Goal: Transaction & Acquisition: Subscribe to service/newsletter

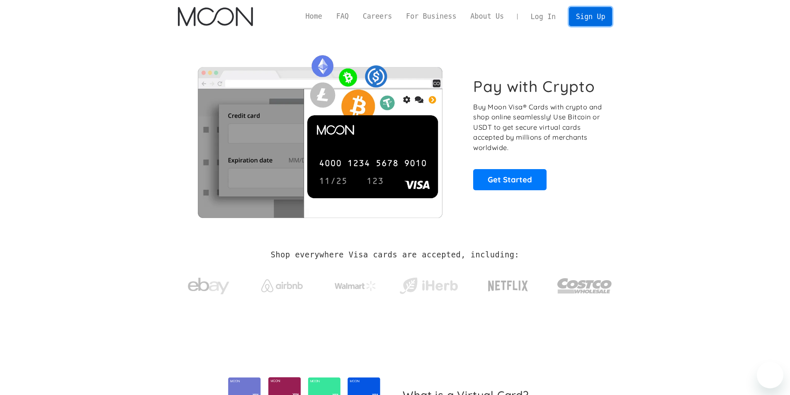
click at [605, 12] on link "Sign Up" at bounding box center [590, 16] width 43 height 19
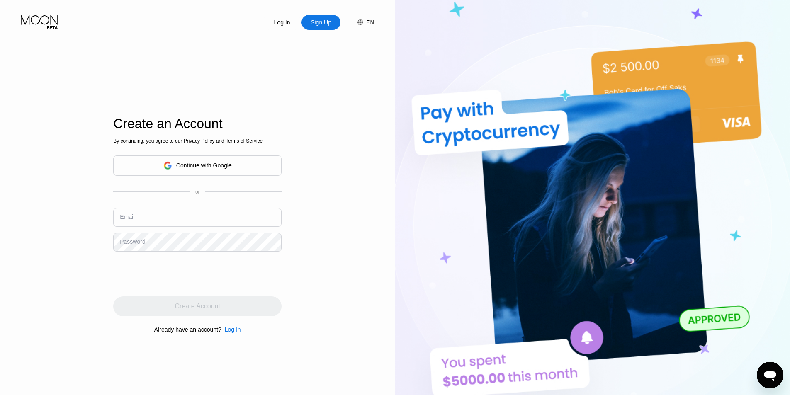
click at [194, 218] on input "text" at bounding box center [197, 217] width 168 height 19
paste input "ryaan1990@proton.me"
type input "ryaan1990@proton.me"
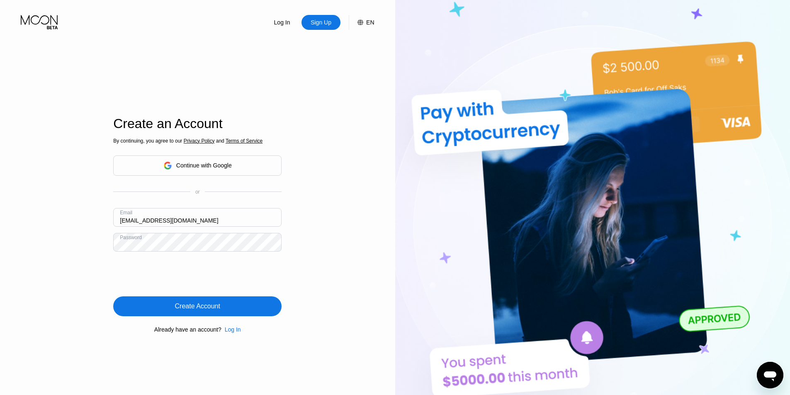
click at [233, 312] on div "Create Account" at bounding box center [197, 307] width 168 height 20
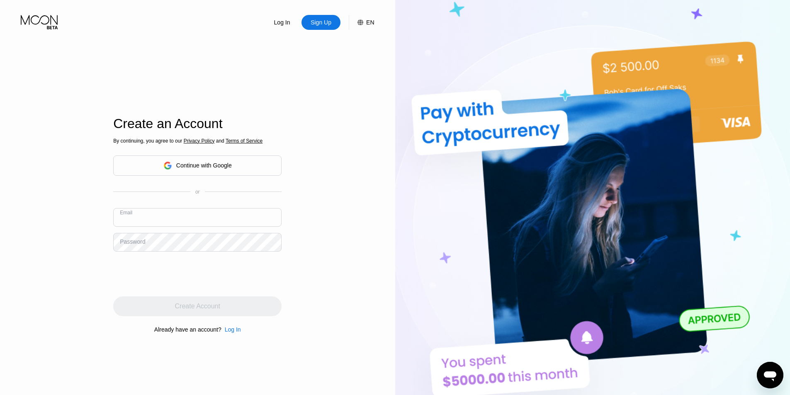
paste input "ryan1990@mymailhub.pro"
type input "ryan1990@mymailhub.pro"
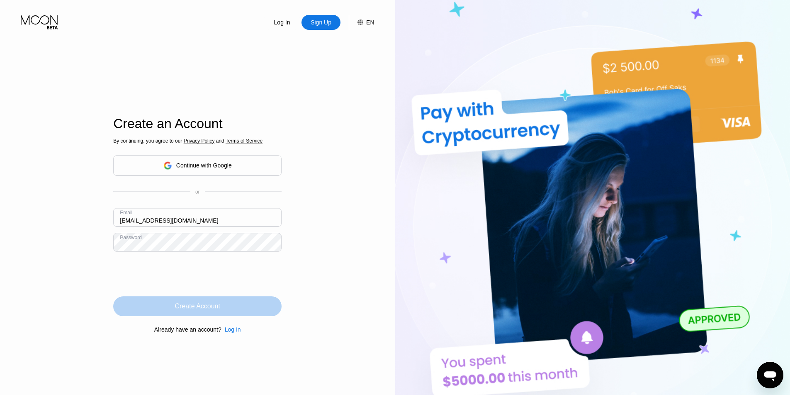
click at [228, 312] on div "Create Account" at bounding box center [197, 307] width 168 height 20
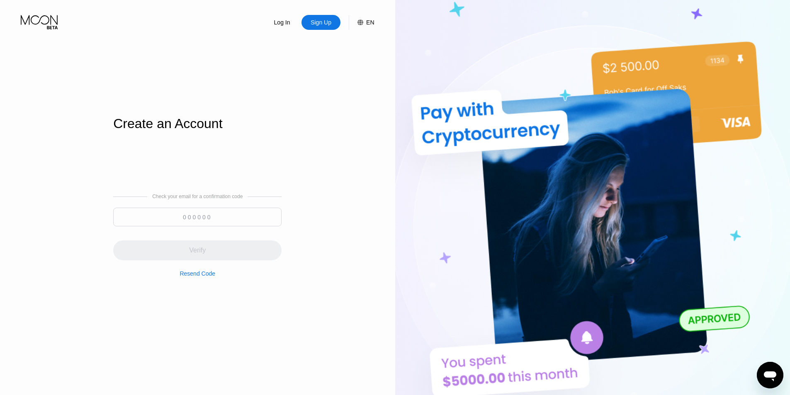
click at [207, 277] on div "Resend Code" at bounding box center [198, 273] width 36 height 7
click at [200, 277] on div "Resend Code" at bounding box center [198, 273] width 36 height 7
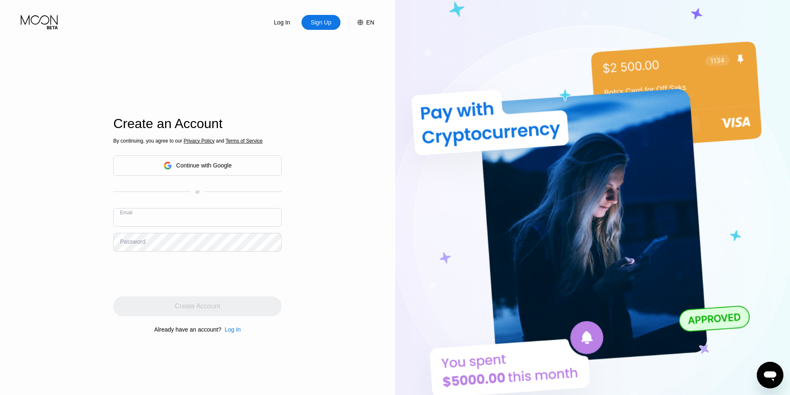
paste input "ryaan1990@proton.me"
type input "ryaan1990@proton.me"
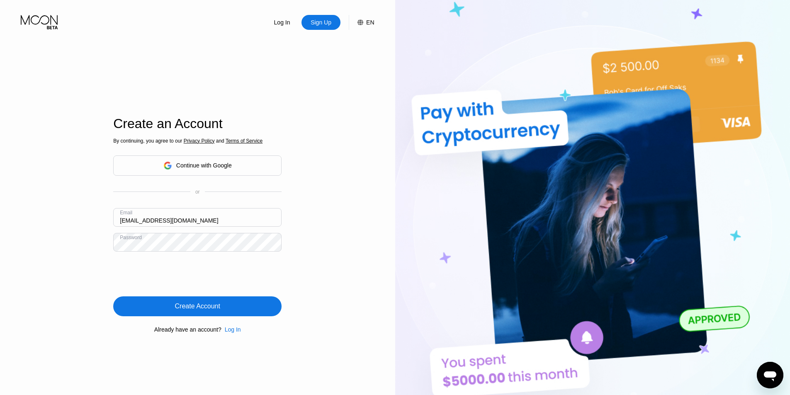
click at [177, 307] on div "Create Account" at bounding box center [197, 306] width 45 height 8
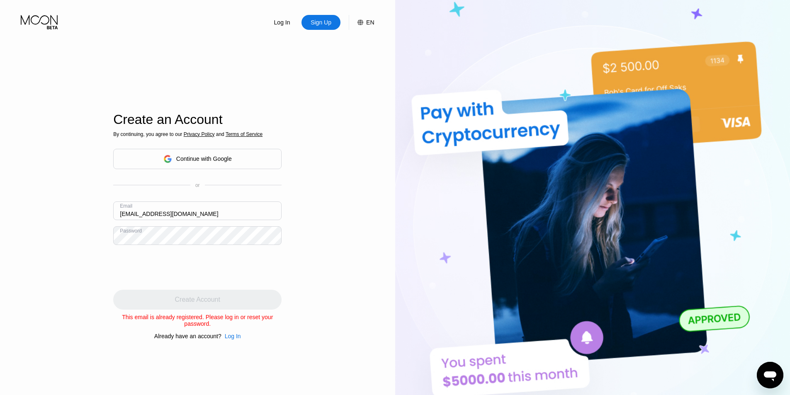
scroll to position [83, 0]
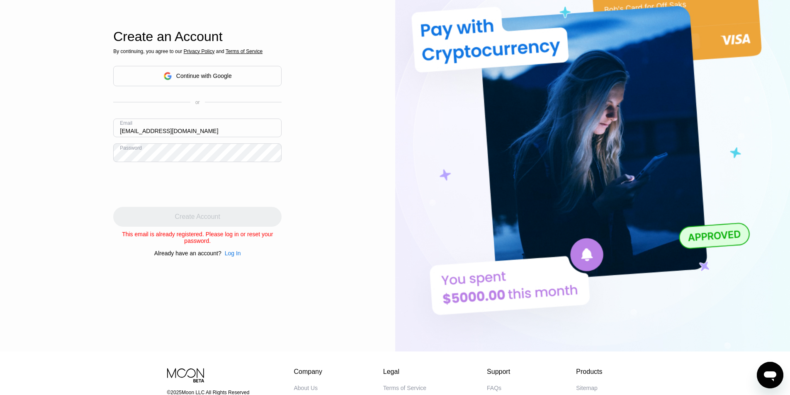
click at [235, 257] on div "Log In" at bounding box center [233, 253] width 16 height 7
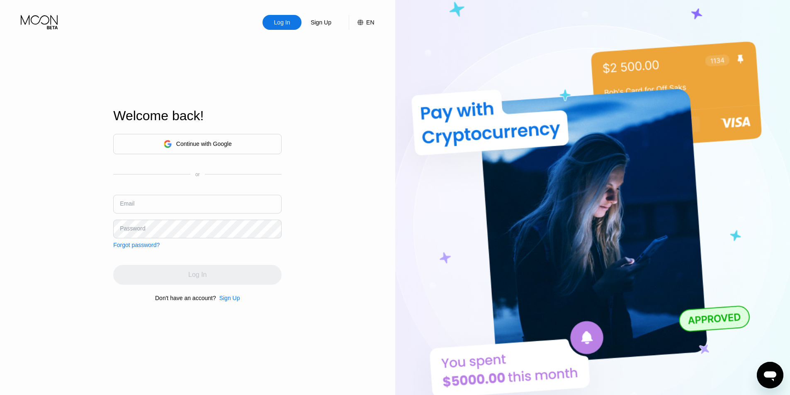
click at [136, 248] on div "Forgot password?" at bounding box center [136, 245] width 46 height 7
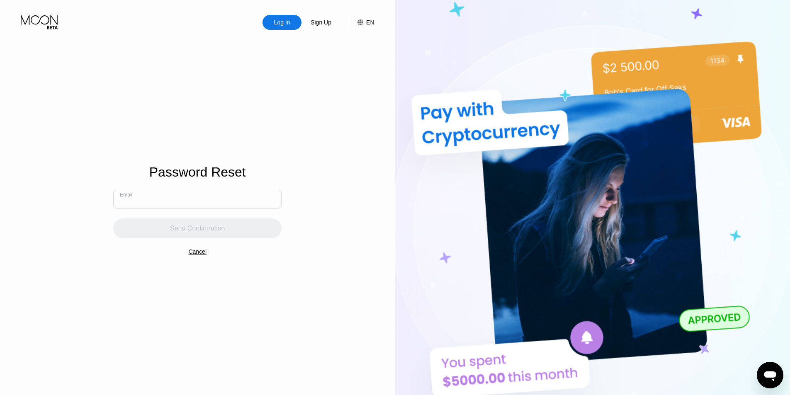
paste input "ryaan1990@proton.me"
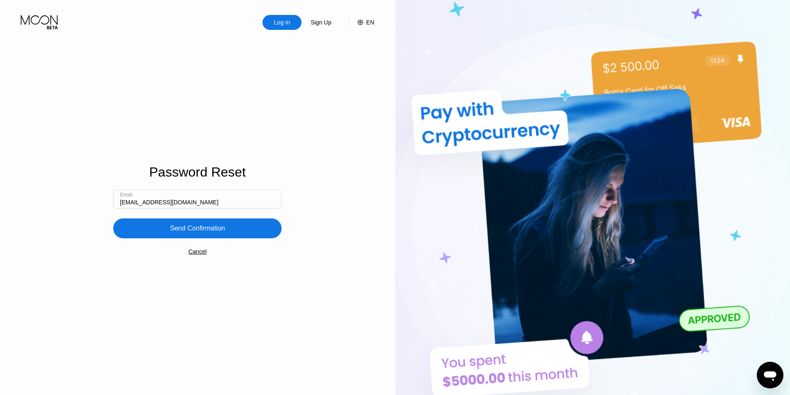
type input "ryaan1990@proton.me"
click at [155, 237] on div "Send Confirmation" at bounding box center [197, 229] width 168 height 20
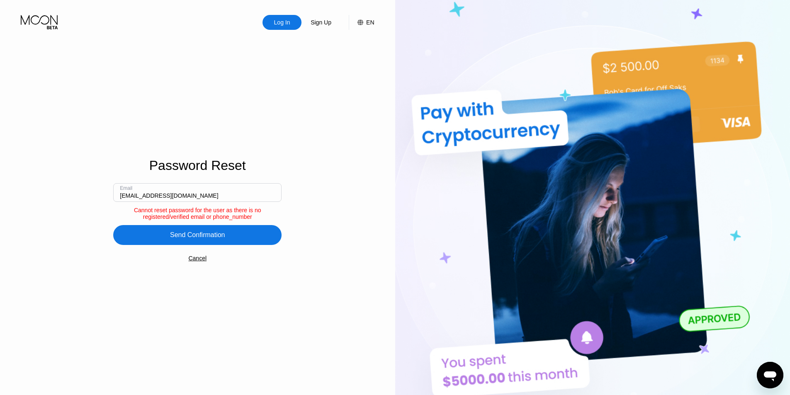
click at [195, 262] on div "Cancel" at bounding box center [197, 258] width 18 height 7
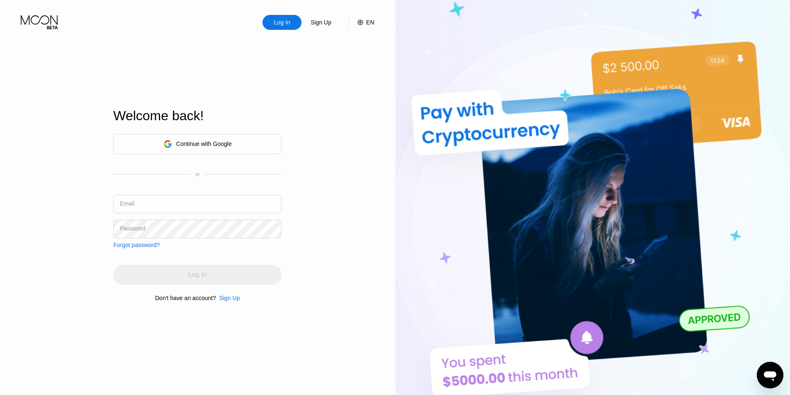
click at [166, 203] on input "text" at bounding box center [197, 204] width 168 height 19
click at [164, 203] on input "text" at bounding box center [197, 204] width 168 height 19
click at [230, 302] on div "Sign Up" at bounding box center [229, 298] width 21 height 7
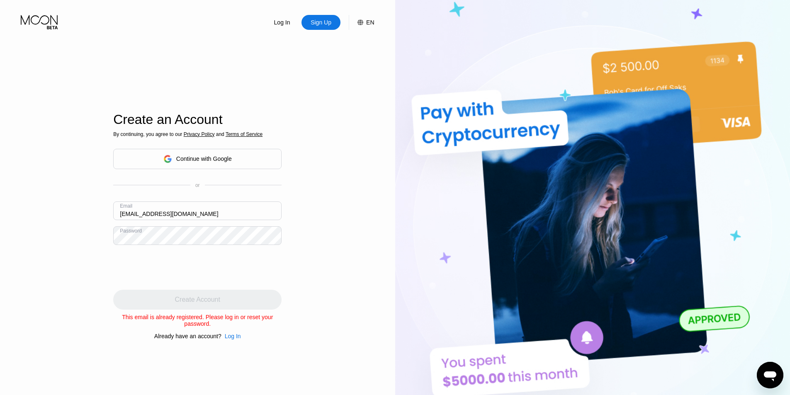
click at [169, 210] on input "ryaan1990@proton.me" at bounding box center [197, 211] width 168 height 19
click at [143, 299] on div "Create Account" at bounding box center [197, 300] width 168 height 20
click at [160, 208] on input "ryaan1990@proton.me" at bounding box center [197, 211] width 168 height 19
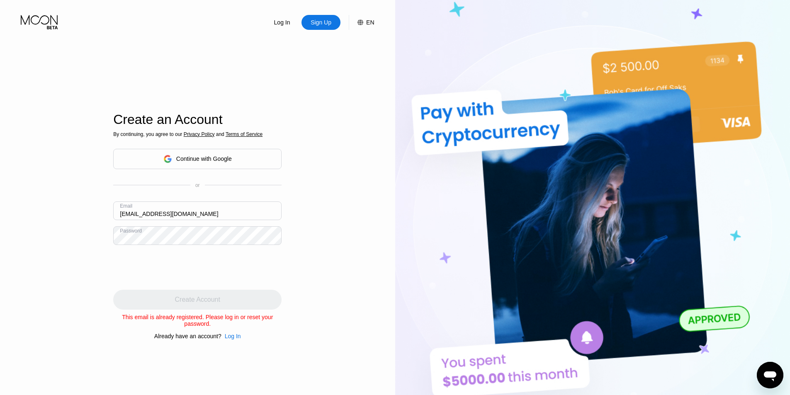
click at [160, 208] on input "ryaan1990@proton.me" at bounding box center [197, 211] width 168 height 19
paste input "22@pm"
type input "[EMAIL_ADDRESS][DOMAIN_NAME]"
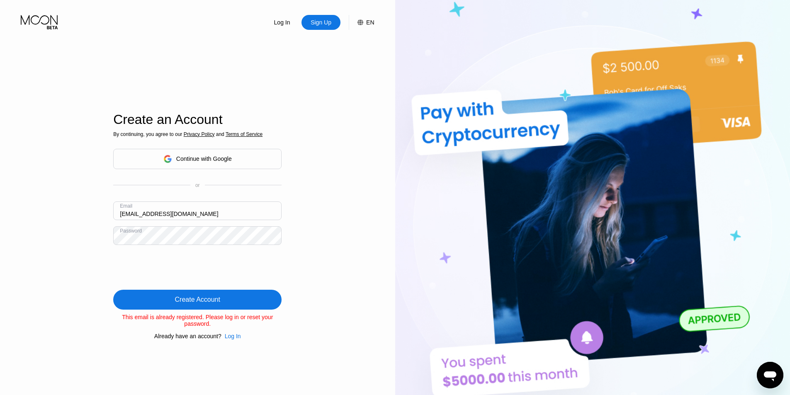
click at [171, 306] on div "Create Account" at bounding box center [197, 300] width 168 height 20
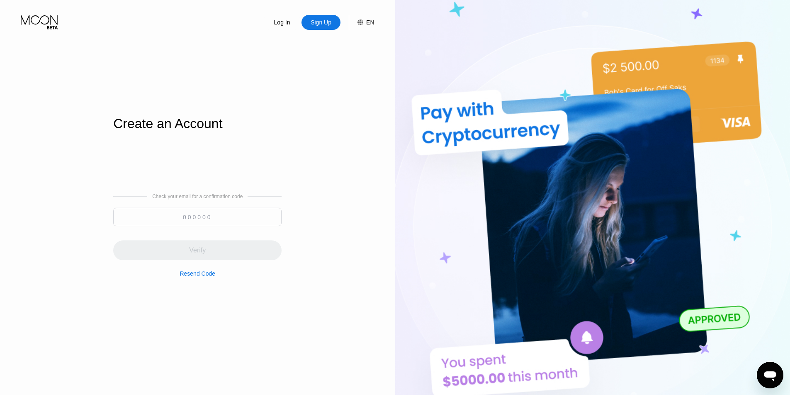
paste input "742661"
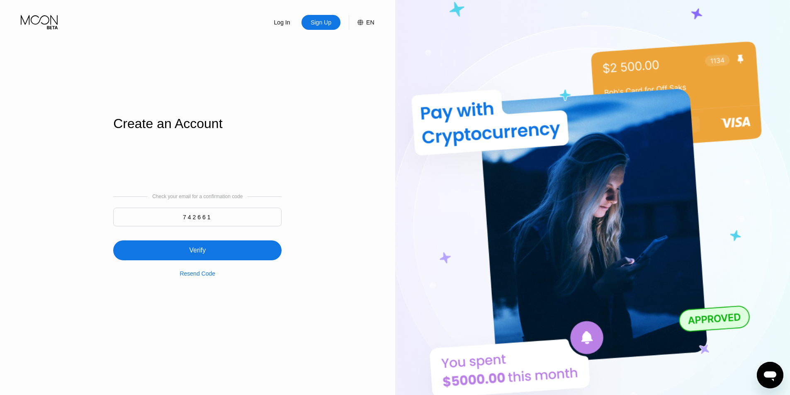
type input "742661"
click at [187, 255] on div "Verify" at bounding box center [197, 251] width 168 height 20
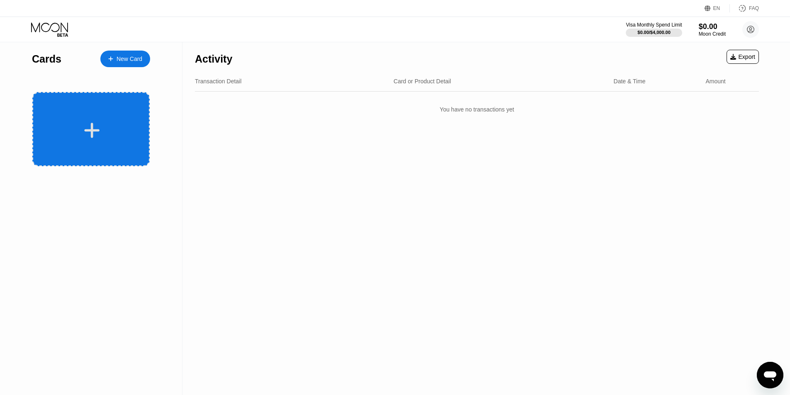
click at [130, 134] on div at bounding box center [92, 130] width 103 height 19
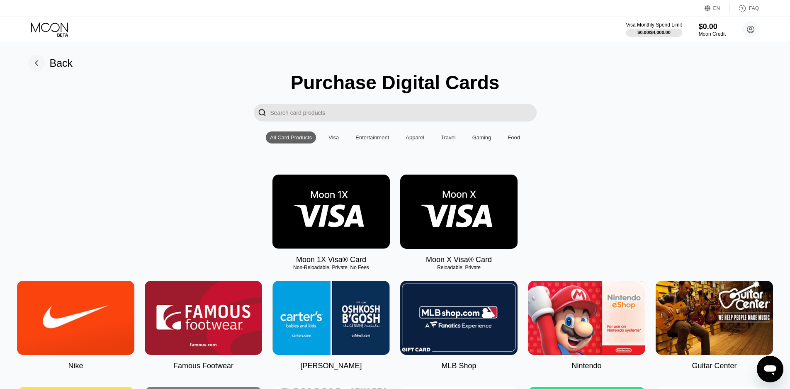
click at [439, 235] on img at bounding box center [458, 212] width 117 height 74
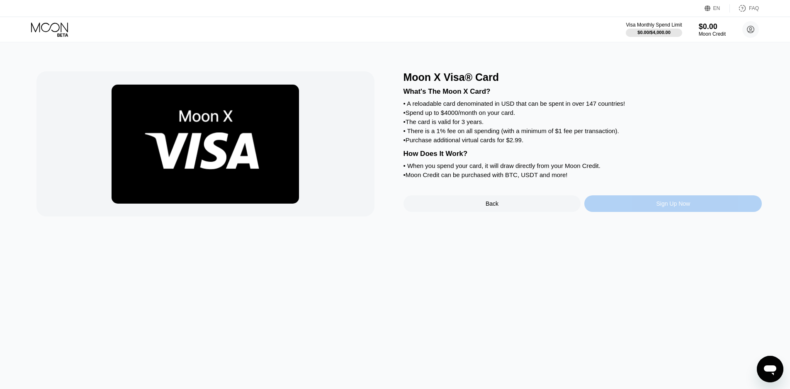
click at [631, 212] on div "Sign Up Now" at bounding box center [673, 203] width 178 height 17
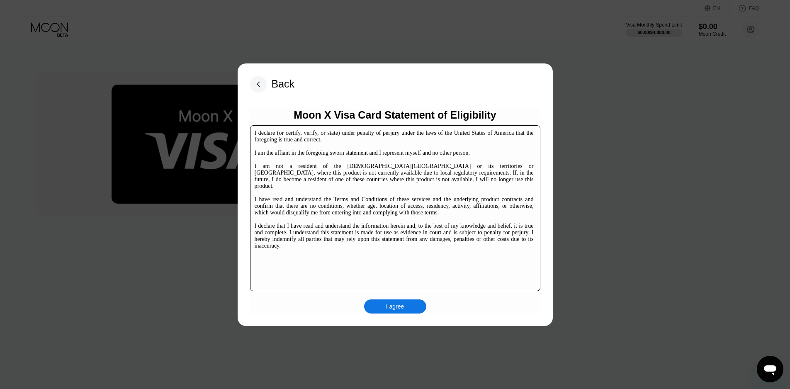
click at [420, 313] on div "I agree" at bounding box center [395, 306] width 62 height 14
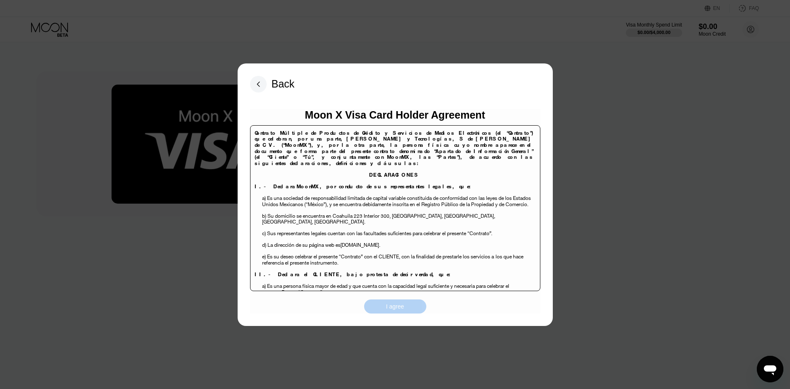
click at [411, 314] on div "I agree" at bounding box center [395, 306] width 62 height 14
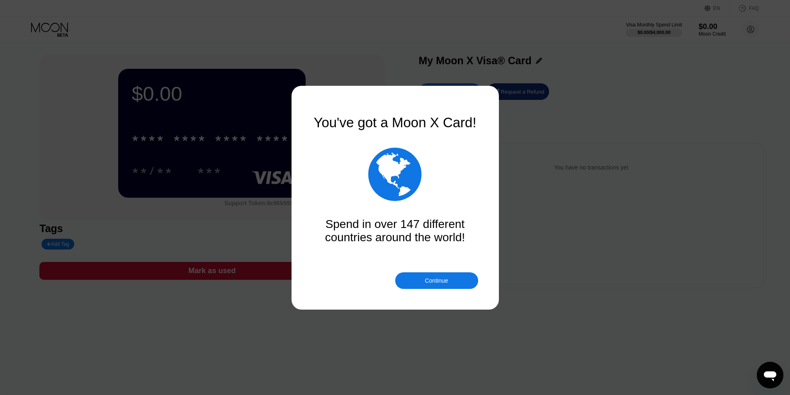
click at [440, 272] on div "You've got a Moon X Card!  Spend in over 147 different countries around the wo…" at bounding box center [395, 198] width 166 height 166
click at [438, 278] on div "Continue" at bounding box center [436, 280] width 23 height 7
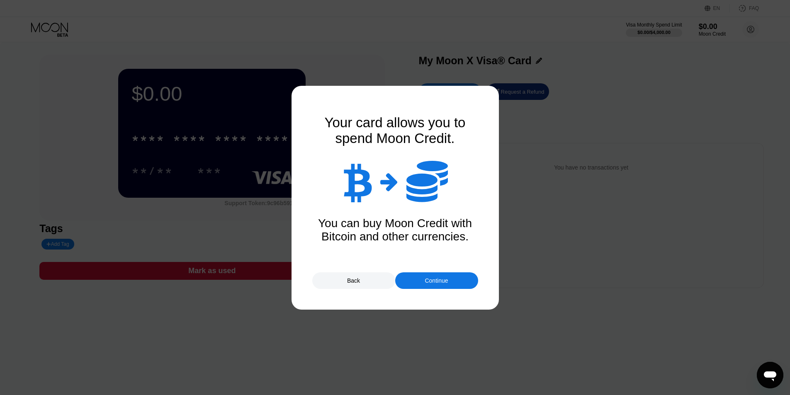
click at [434, 280] on div "Continue" at bounding box center [436, 280] width 23 height 7
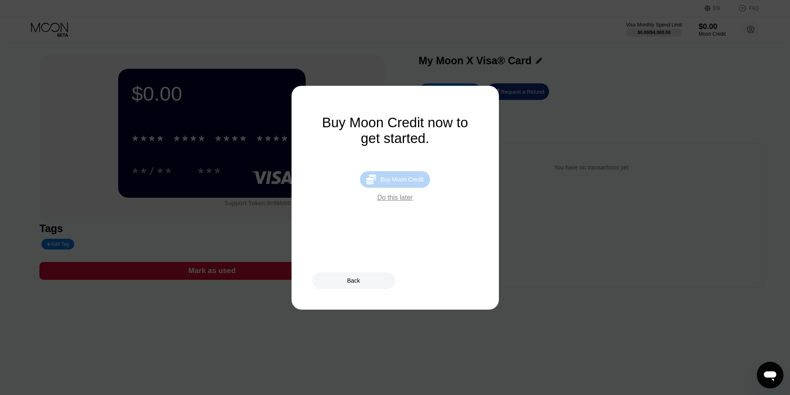
click at [420, 182] on div "Buy Moon Credit" at bounding box center [401, 179] width 43 height 7
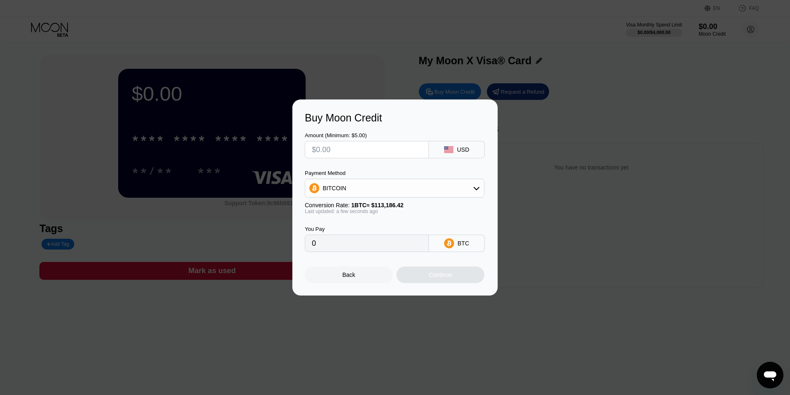
click at [387, 176] on div "Payment Method" at bounding box center [395, 173] width 180 height 6
click at [373, 187] on div "BITCOIN" at bounding box center [394, 188] width 179 height 17
click at [355, 226] on span "USDT on TRON" at bounding box center [346, 229] width 42 height 7
type input "0.00"
click at [382, 246] on input "0.00" at bounding box center [367, 243] width 110 height 17
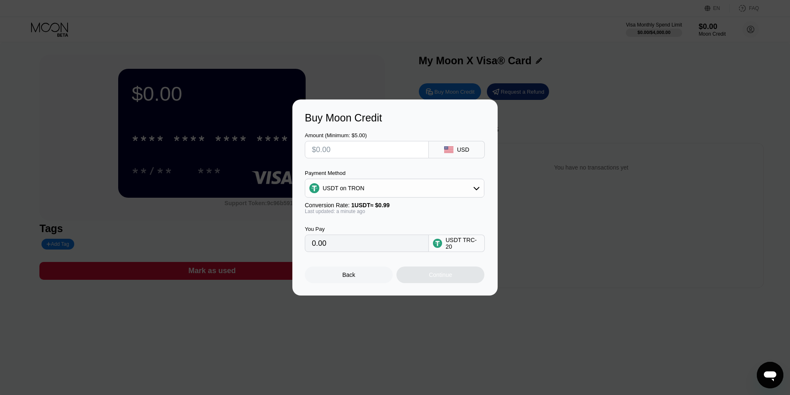
click at [379, 246] on input "0.00" at bounding box center [367, 243] width 110 height 17
click at [333, 148] on input "text" at bounding box center [367, 149] width 110 height 17
type input "$100"
type input "101.01"
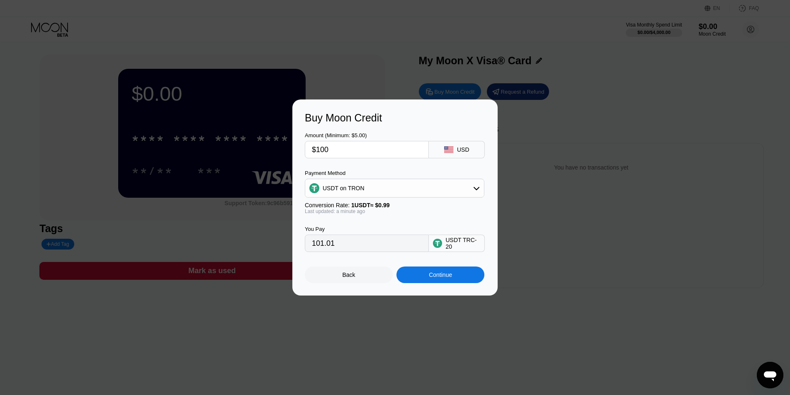
type input "$100"
click at [445, 276] on div "Continue" at bounding box center [440, 275] width 23 height 7
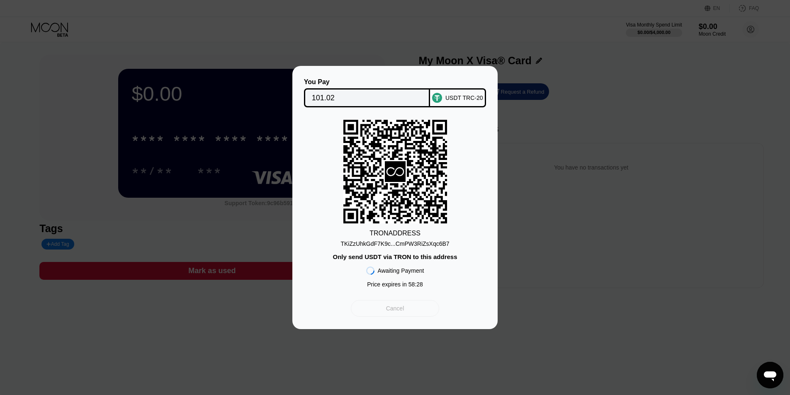
click at [409, 314] on div "Cancel" at bounding box center [395, 308] width 88 height 17
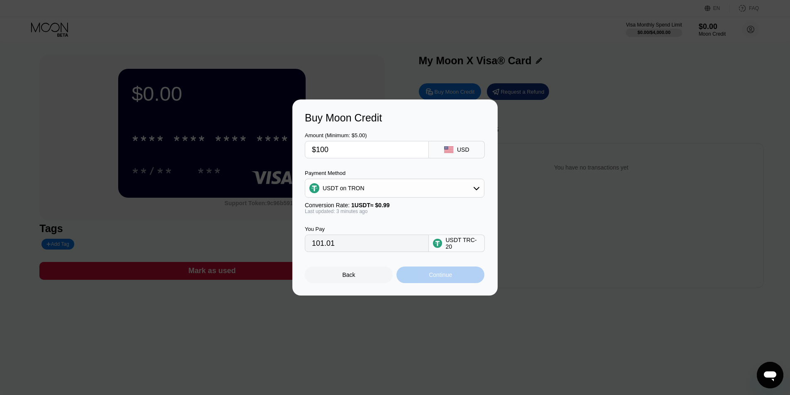
click at [443, 278] on div "Continue" at bounding box center [440, 275] width 23 height 7
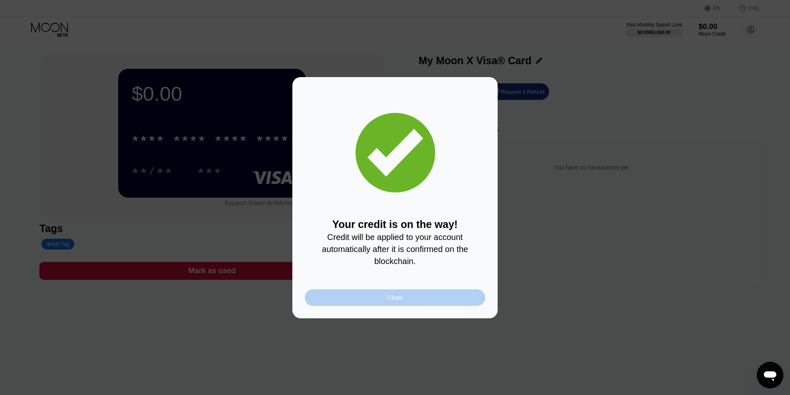
click at [449, 302] on div "Close" at bounding box center [395, 298] width 180 height 17
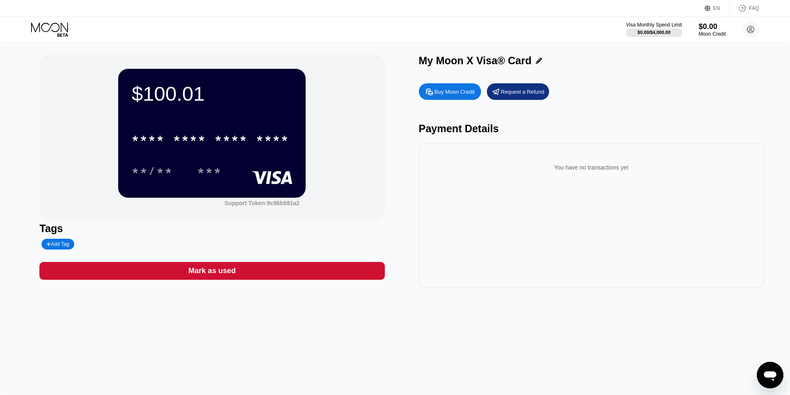
click at [186, 149] on div "* * * * * * * * * * * * ****" at bounding box center [211, 138] width 168 height 21
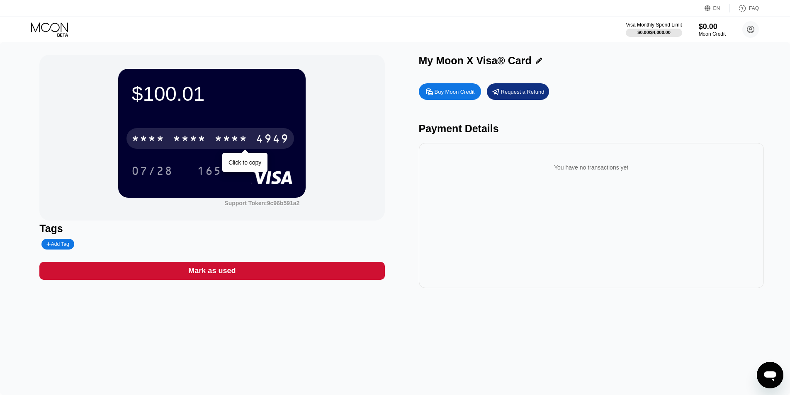
click at [204, 144] on div "* * * *" at bounding box center [189, 139] width 33 height 13
click at [270, 144] on div "4949" at bounding box center [272, 139] width 33 height 13
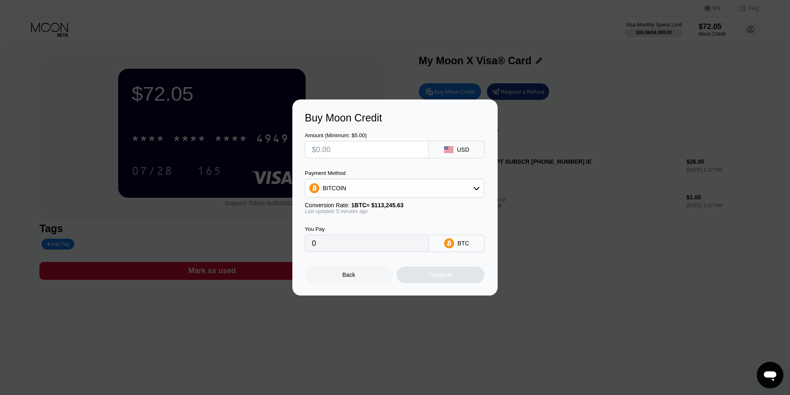
click at [385, 280] on div "Back" at bounding box center [349, 275] width 88 height 17
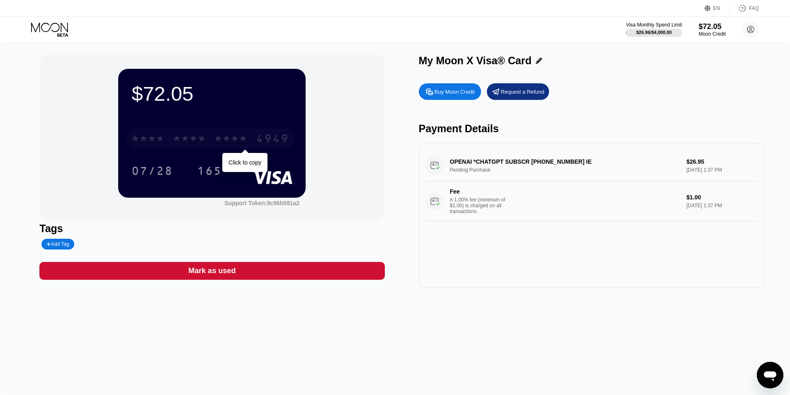
click at [221, 136] on div "* * * *" at bounding box center [230, 139] width 33 height 13
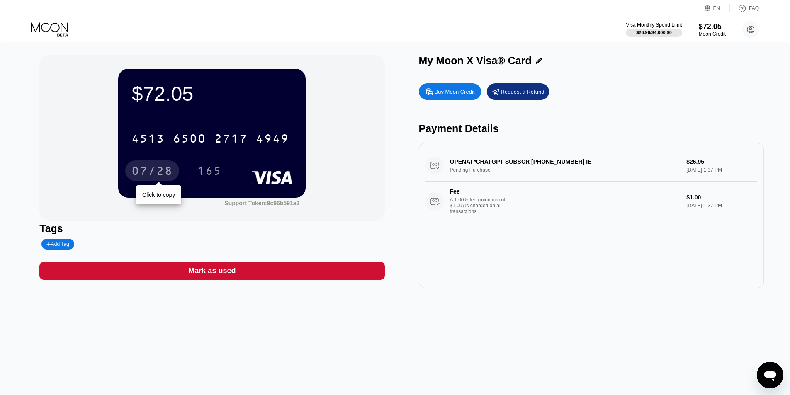
click at [142, 179] on div "07/28" at bounding box center [151, 171] width 41 height 13
click at [157, 174] on div "07/28" at bounding box center [151, 171] width 41 height 13
click at [205, 166] on div "165" at bounding box center [209, 171] width 37 height 21
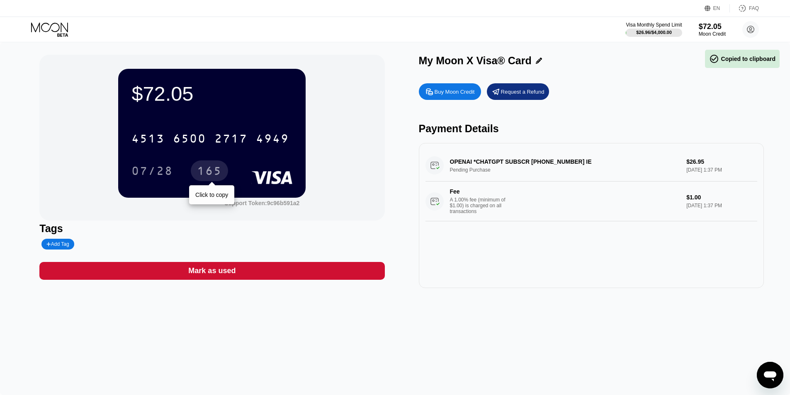
click at [206, 167] on div "165" at bounding box center [209, 171] width 25 height 13
